Goal: Information Seeking & Learning: Find specific fact

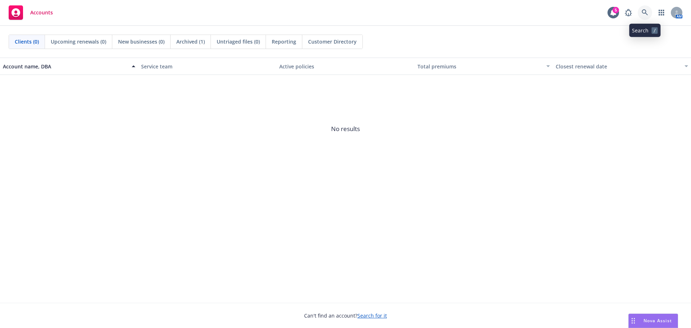
click at [646, 10] on icon at bounding box center [645, 12] width 6 height 6
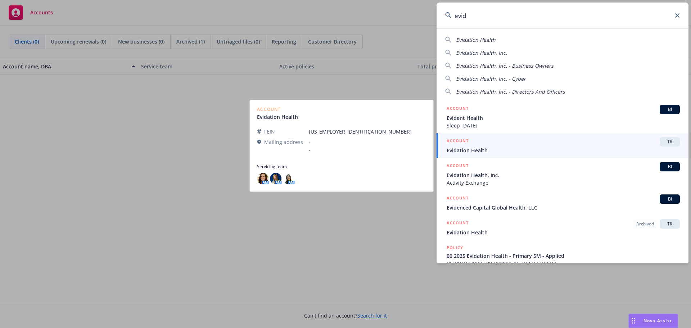
type input "evid"
click at [506, 141] on div "ACCOUNT TR" at bounding box center [563, 141] width 233 height 9
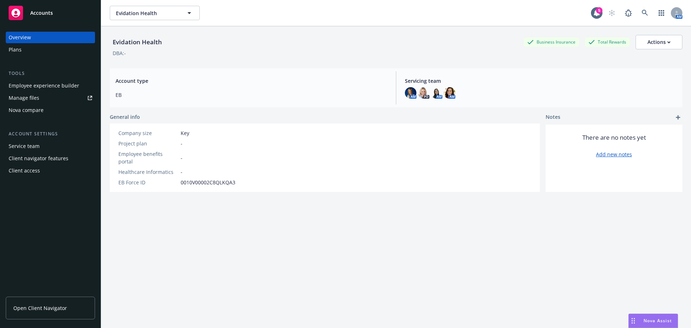
click at [31, 169] on div "Client access" at bounding box center [24, 171] width 31 height 12
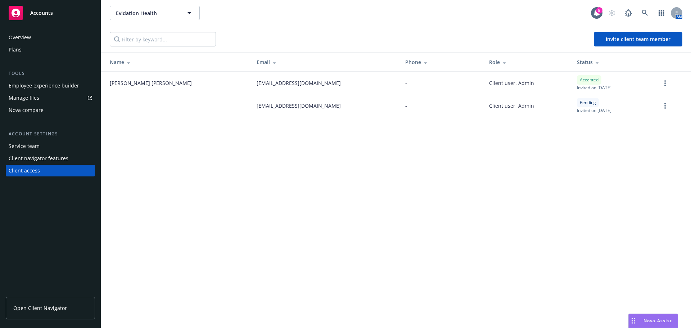
click at [17, 50] on div "Plans" at bounding box center [15, 50] width 13 height 12
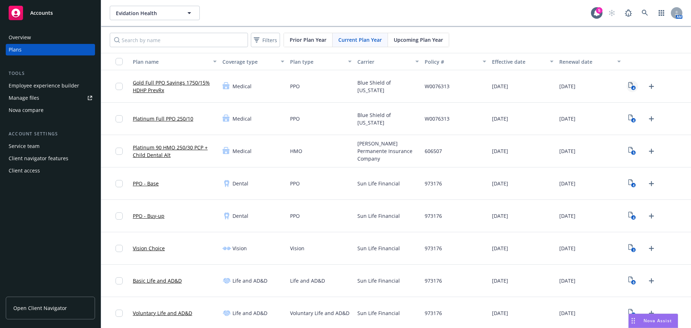
click at [628, 85] on icon "4" at bounding box center [632, 86] width 8 height 8
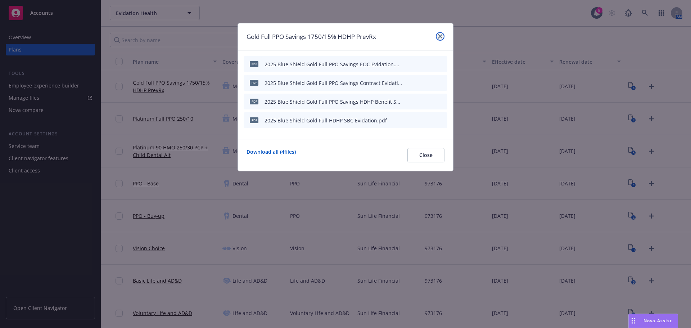
click at [440, 37] on icon "close" at bounding box center [440, 36] width 4 height 4
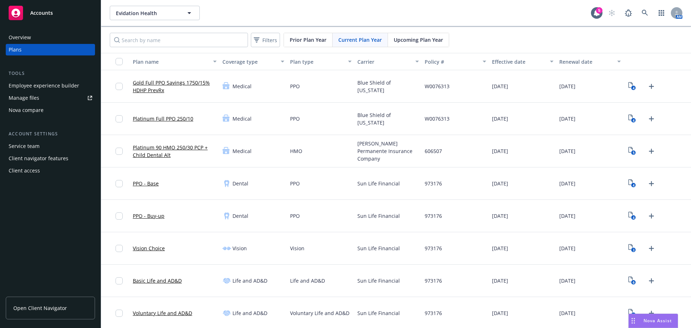
click at [60, 86] on div "Employee experience builder" at bounding box center [44, 86] width 71 height 12
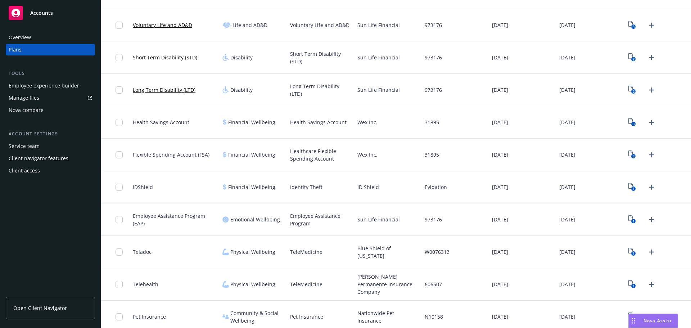
scroll to position [252, 0]
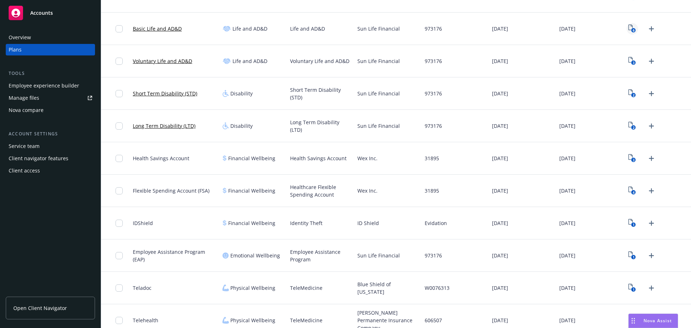
click at [628, 31] on icon "6" at bounding box center [632, 28] width 8 height 8
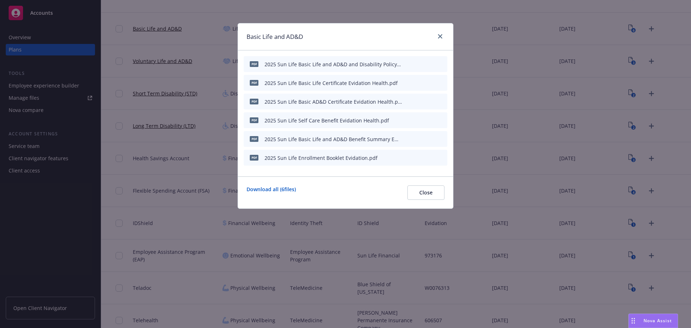
click at [430, 139] on icon "preview file" at bounding box center [429, 138] width 6 height 5
click at [421, 194] on span "Close" at bounding box center [425, 192] width 13 height 7
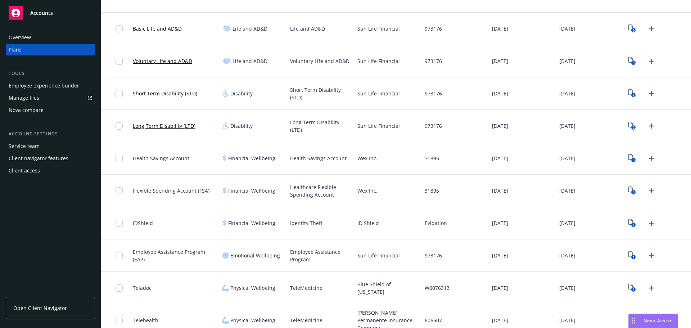
drag, startPoint x: 648, startPoint y: 322, endPoint x: 650, endPoint y: 313, distance: 8.9
click at [649, 322] on span "Nova Assist" at bounding box center [657, 320] width 28 height 6
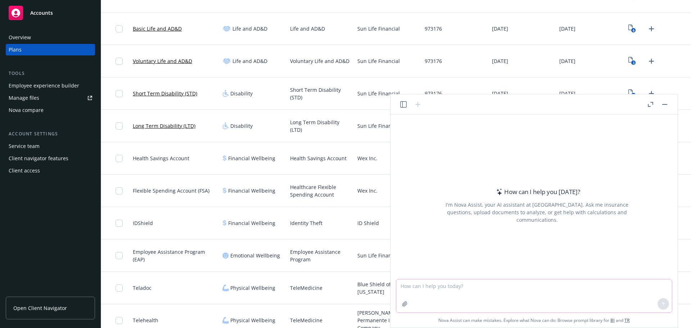
click at [416, 294] on textarea at bounding box center [534, 295] width 276 height 33
type textarea "what are the age reductions for the basic life plan"
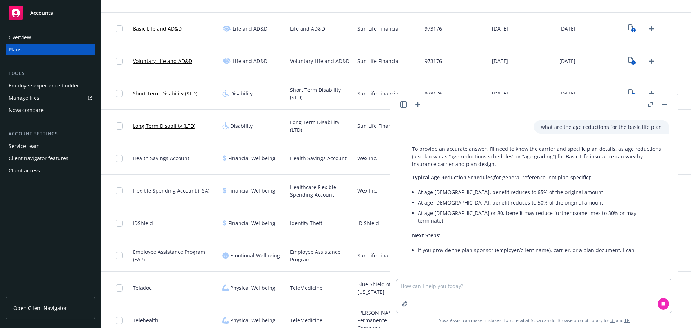
click at [666, 104] on rect "button" at bounding box center [664, 104] width 5 height 1
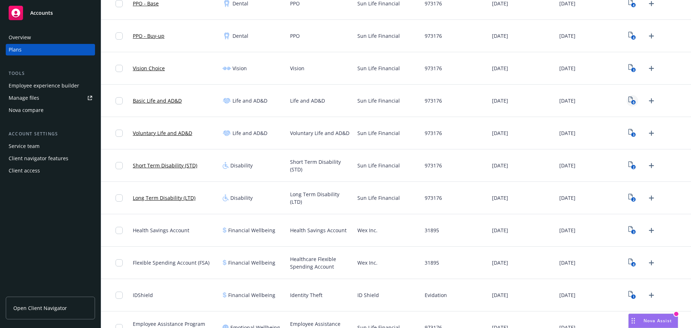
scroll to position [56, 0]
click at [633, 101] on text "6" at bounding box center [634, 102] width 2 height 5
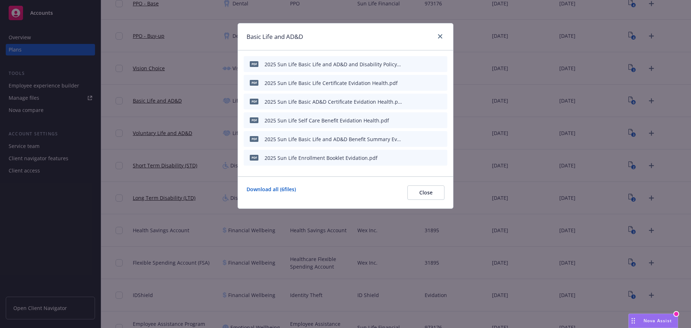
click at [430, 83] on icon "preview file" at bounding box center [429, 82] width 6 height 5
click at [440, 37] on icon "close" at bounding box center [440, 36] width 4 height 4
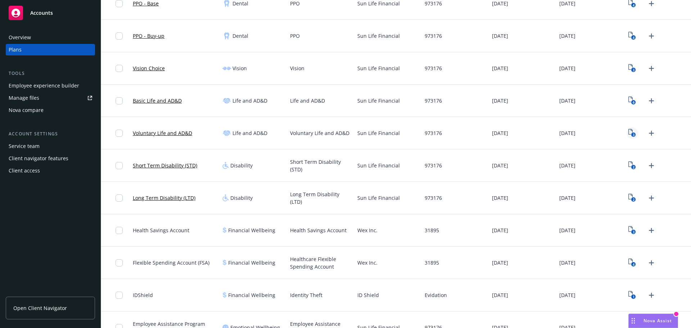
click at [628, 132] on icon "3" at bounding box center [632, 133] width 8 height 8
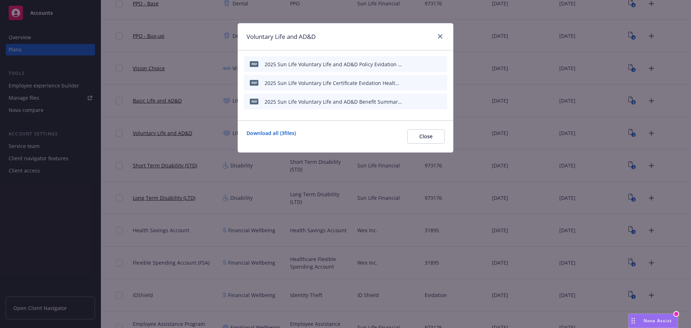
click at [431, 83] on icon "preview file" at bounding box center [429, 82] width 6 height 5
click at [438, 136] on button "Close" at bounding box center [425, 136] width 37 height 14
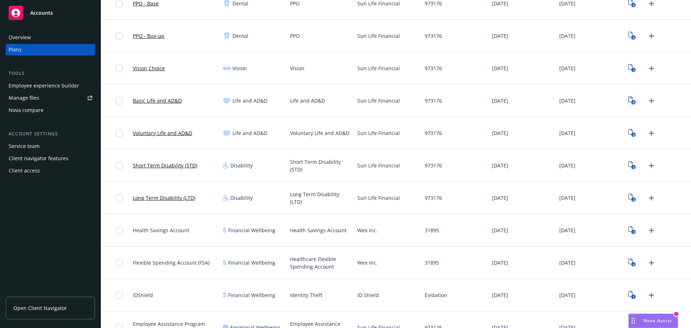
click at [628, 102] on icon "View Plan Documents" at bounding box center [630, 99] width 4 height 6
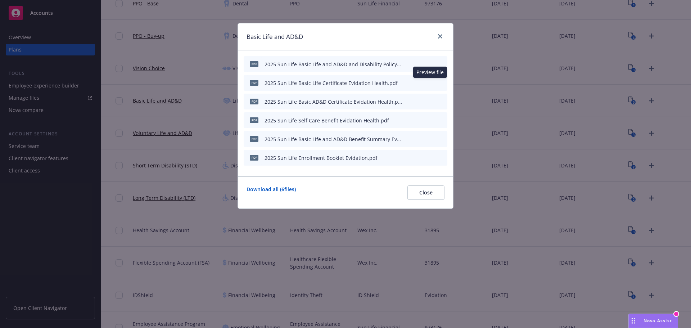
click at [430, 82] on icon "preview file" at bounding box center [429, 82] width 6 height 5
click at [431, 81] on icon "preview file" at bounding box center [429, 82] width 6 height 5
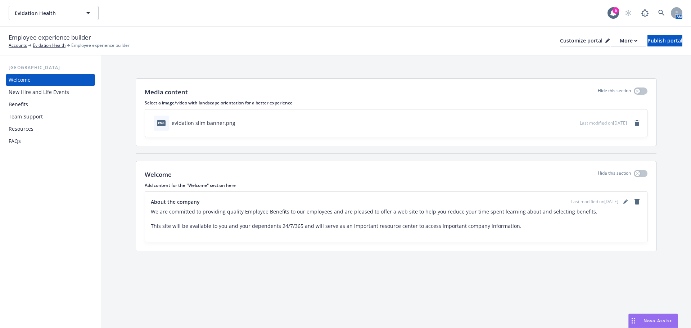
click at [36, 93] on div "New Hire and Life Events" at bounding box center [39, 92] width 60 height 12
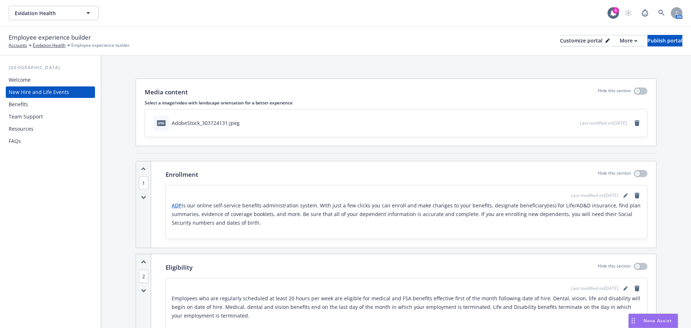
click at [11, 105] on div "Benefits" at bounding box center [18, 105] width 19 height 12
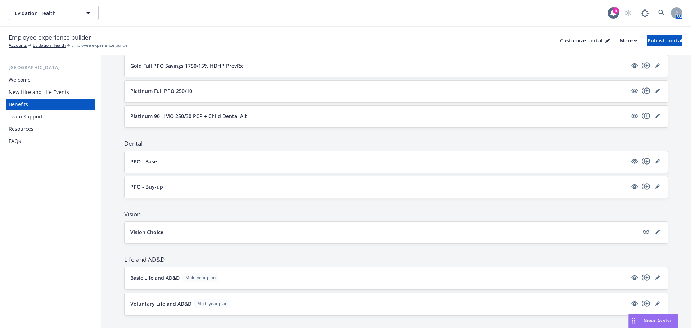
scroll to position [9, 0]
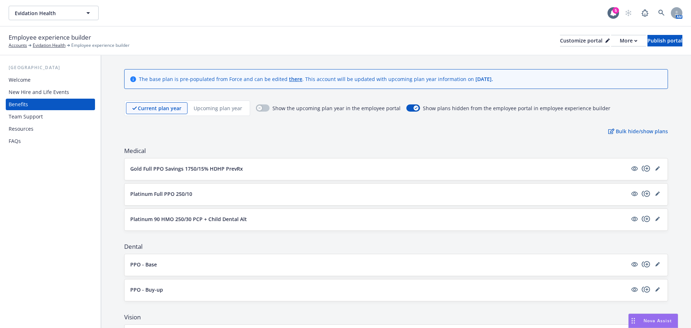
click at [30, 130] on div "Resources" at bounding box center [21, 129] width 25 height 12
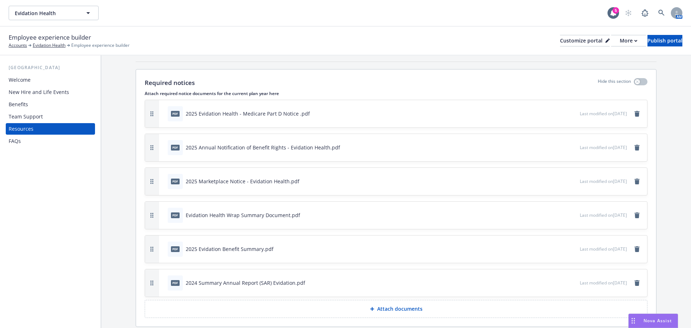
scroll to position [216, 0]
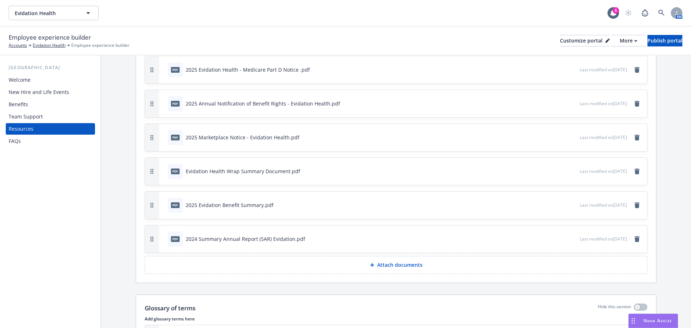
click at [20, 142] on div "FAQs" at bounding box center [15, 141] width 12 height 12
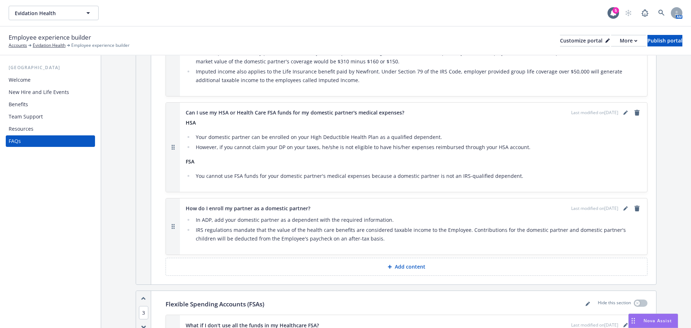
scroll to position [576, 0]
